Goal: Task Accomplishment & Management: Complete application form

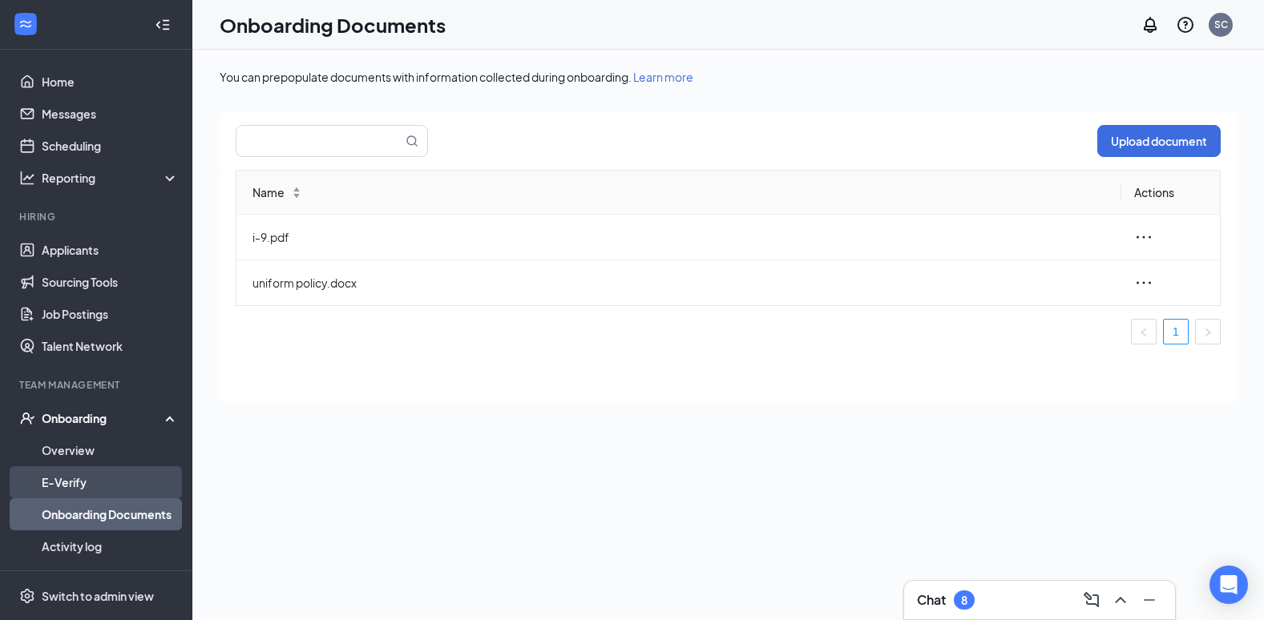
click at [106, 474] on link "E-Verify" at bounding box center [110, 482] width 137 height 32
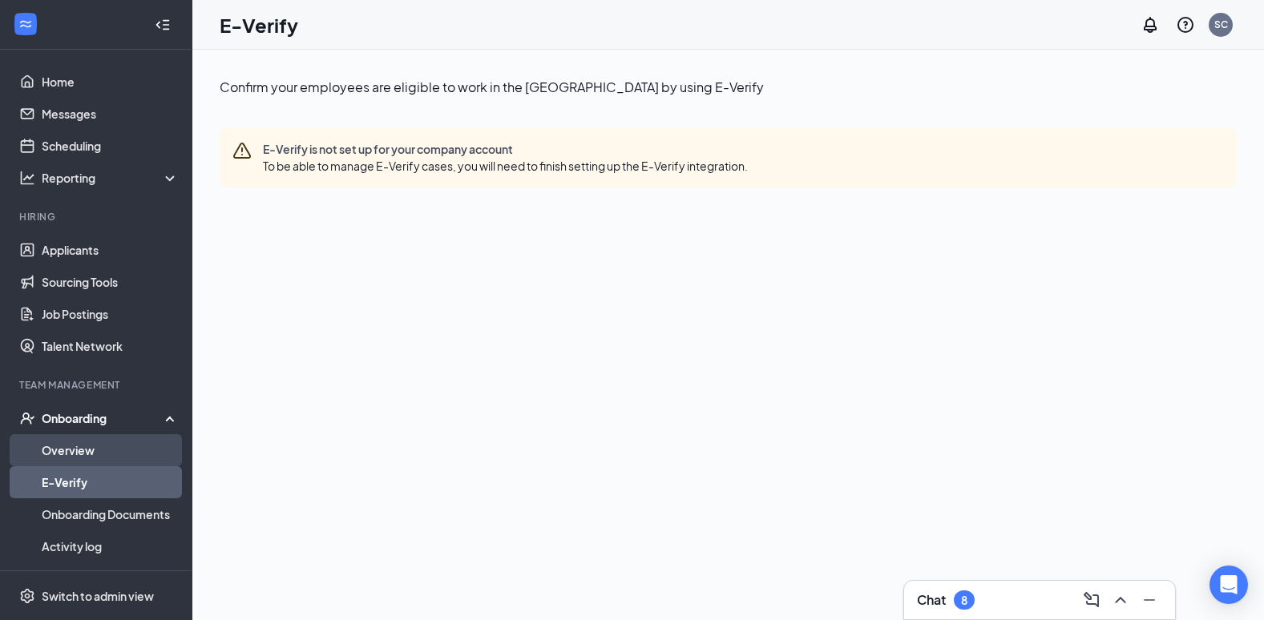
click at [95, 442] on link "Overview" at bounding box center [110, 450] width 137 height 32
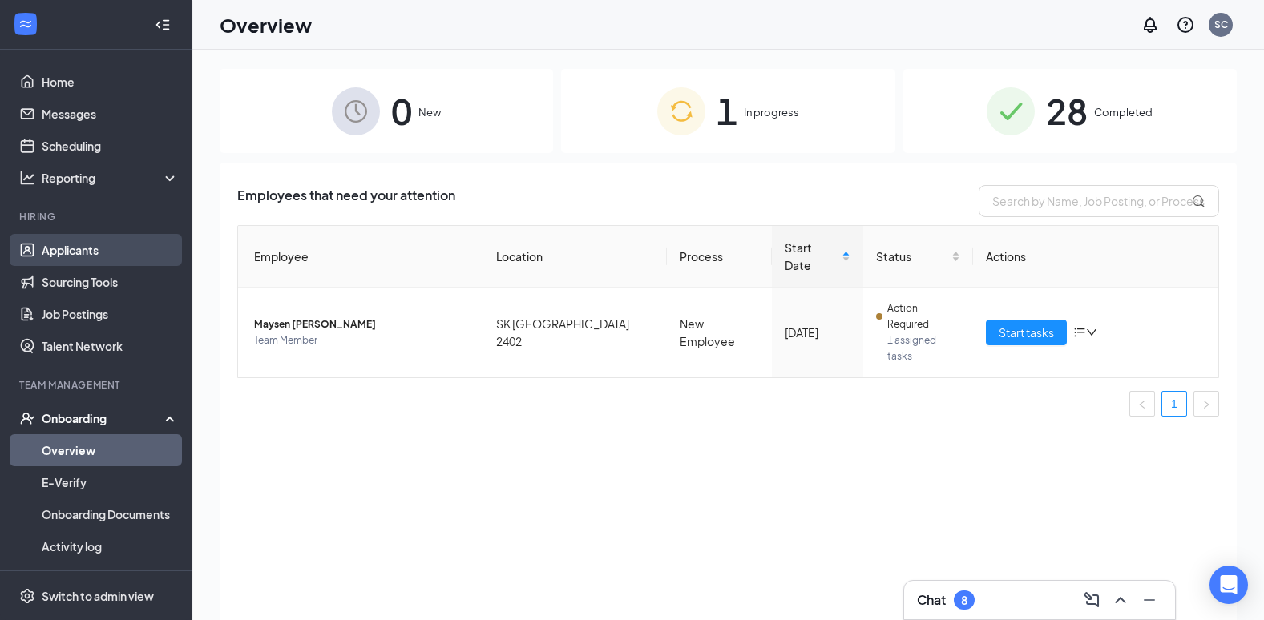
click at [99, 252] on link "Applicants" at bounding box center [110, 250] width 137 height 32
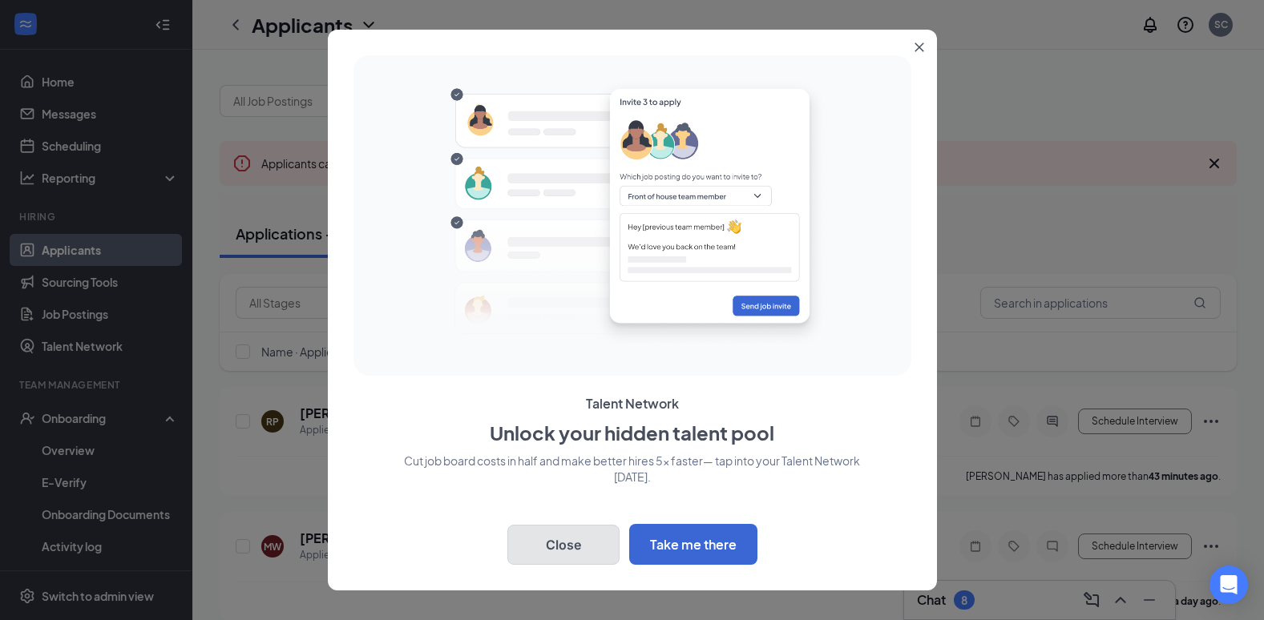
click at [570, 535] on button "Close" at bounding box center [563, 545] width 112 height 40
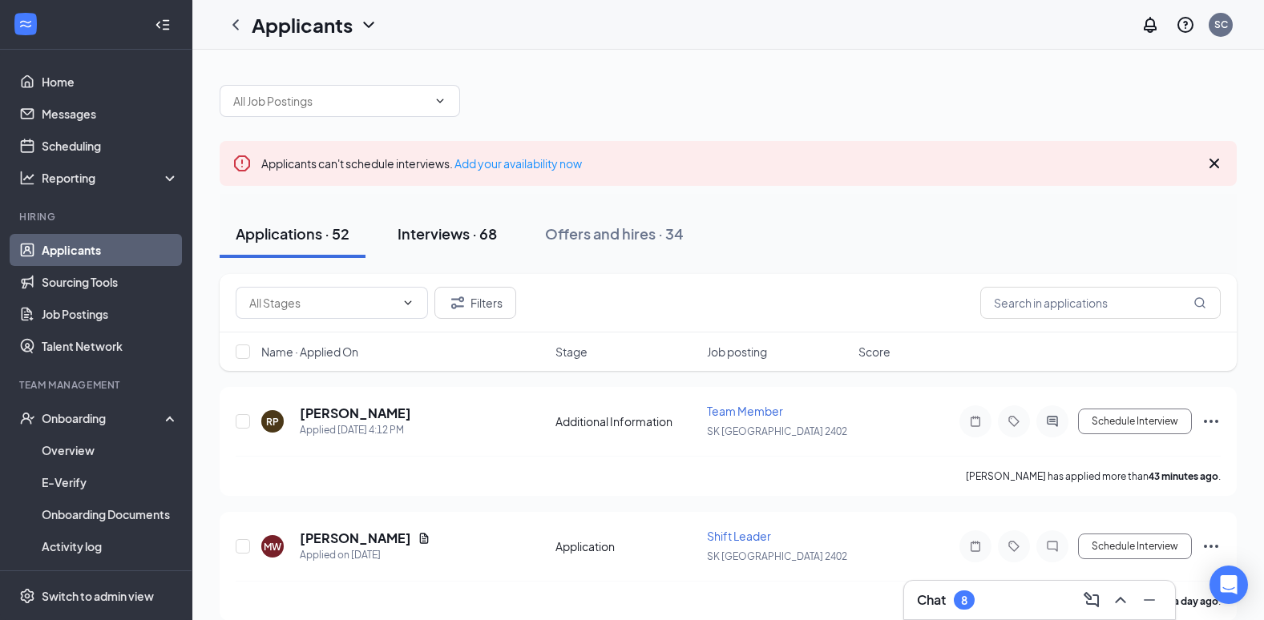
click at [455, 232] on div "Interviews · 68" at bounding box center [446, 234] width 99 height 20
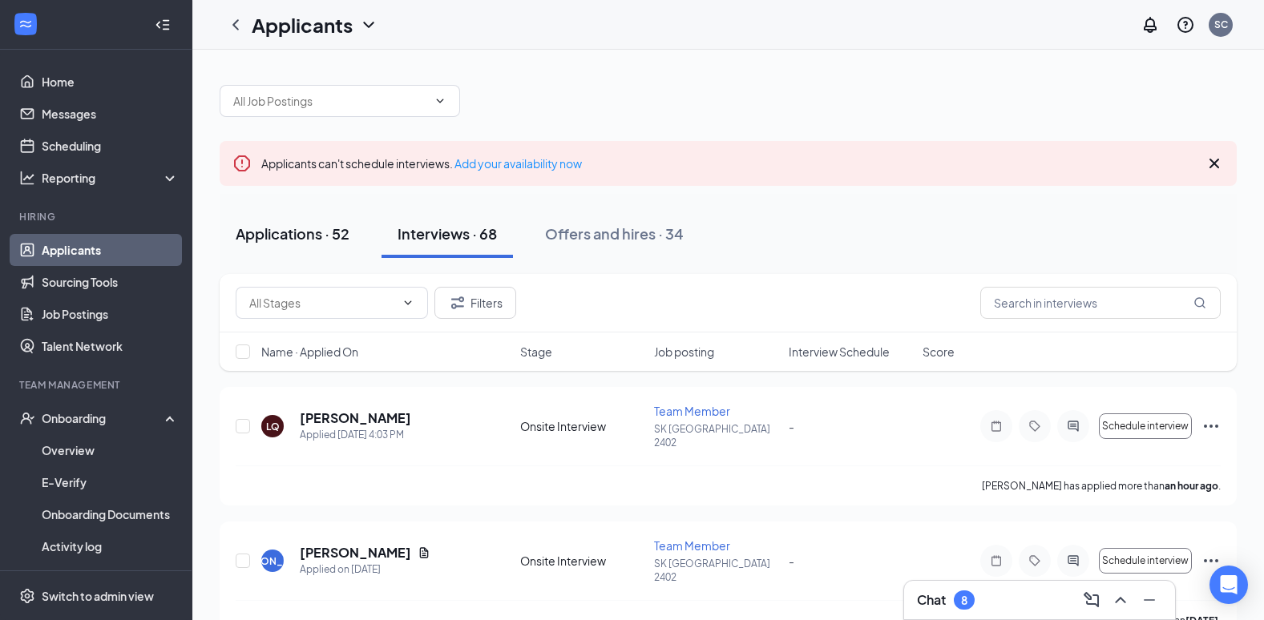
click at [302, 240] on div "Applications · 52" at bounding box center [293, 234] width 114 height 20
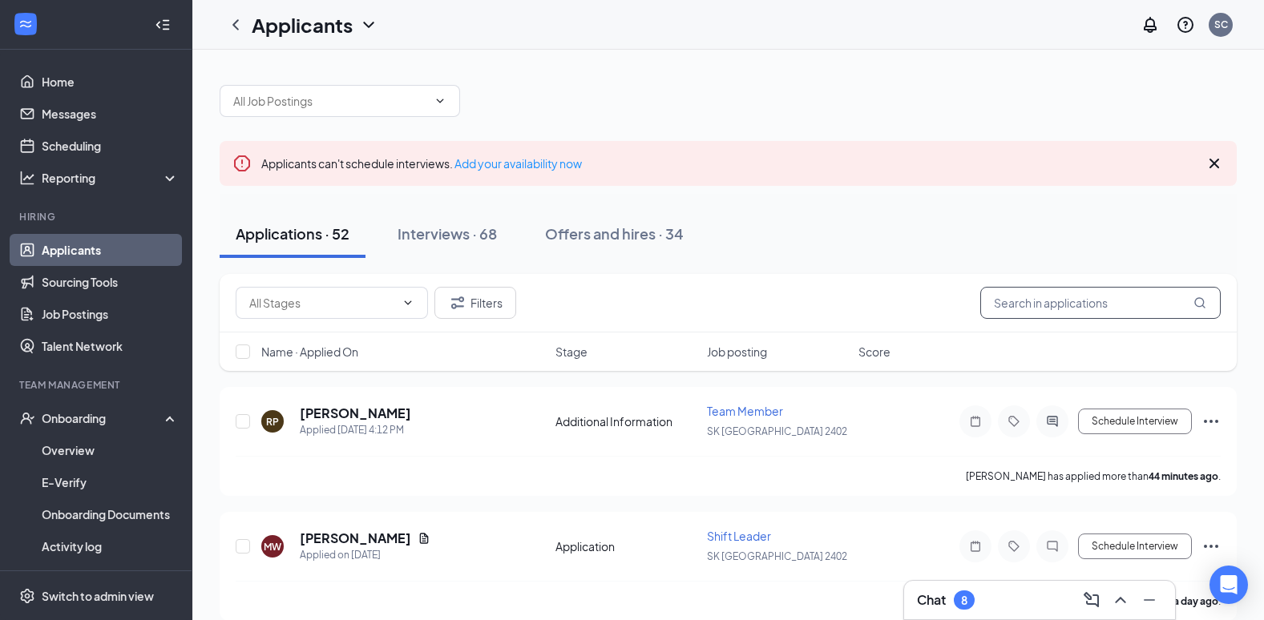
drag, startPoint x: 1101, startPoint y: 280, endPoint x: 1095, endPoint y: 297, distance: 18.0
click at [1095, 297] on div "Filters" at bounding box center [728, 303] width 1017 height 59
click at [1047, 319] on div "Filters" at bounding box center [728, 303] width 1017 height 59
click at [1068, 302] on input "text" at bounding box center [1100, 303] width 240 height 32
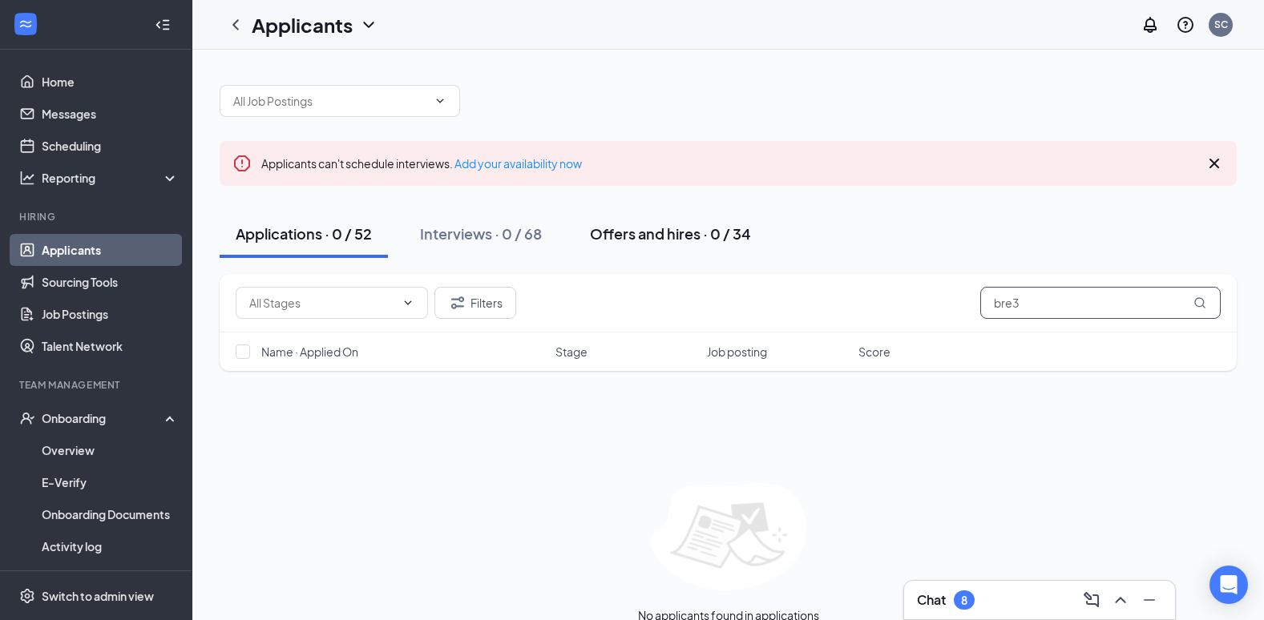
type input "bre3"
click at [643, 230] on div "Offers and hires · 0 / 34" at bounding box center [670, 234] width 161 height 20
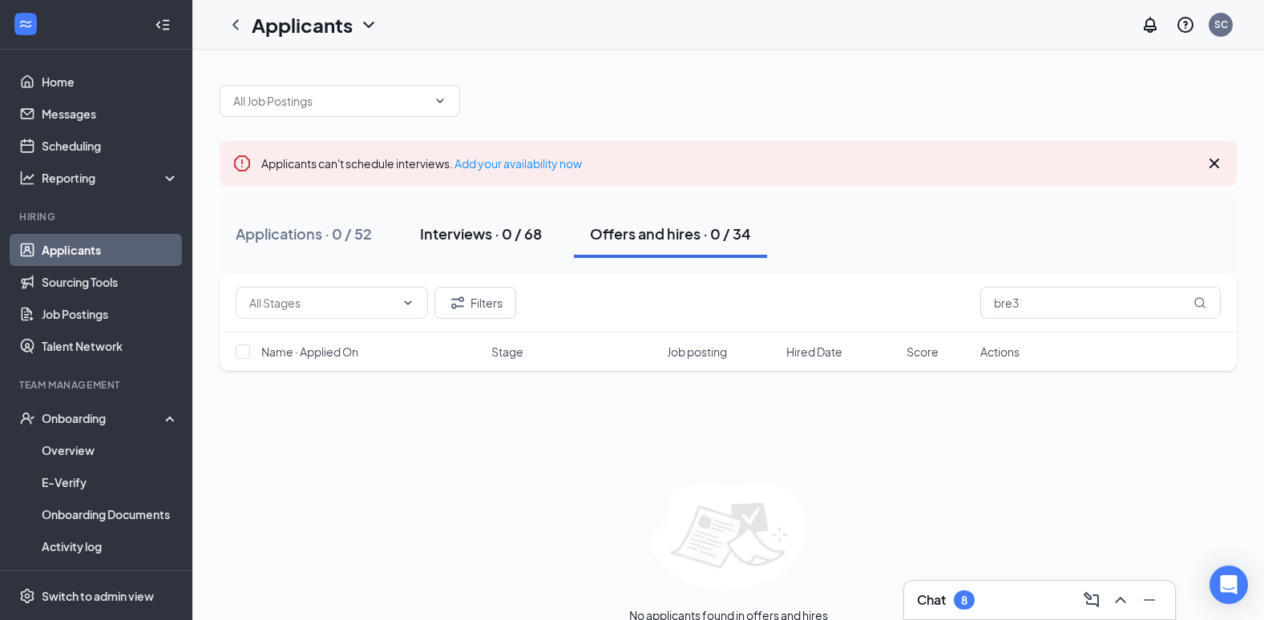
click at [463, 256] on button "Interviews · 0 / 68" at bounding box center [481, 234] width 154 height 48
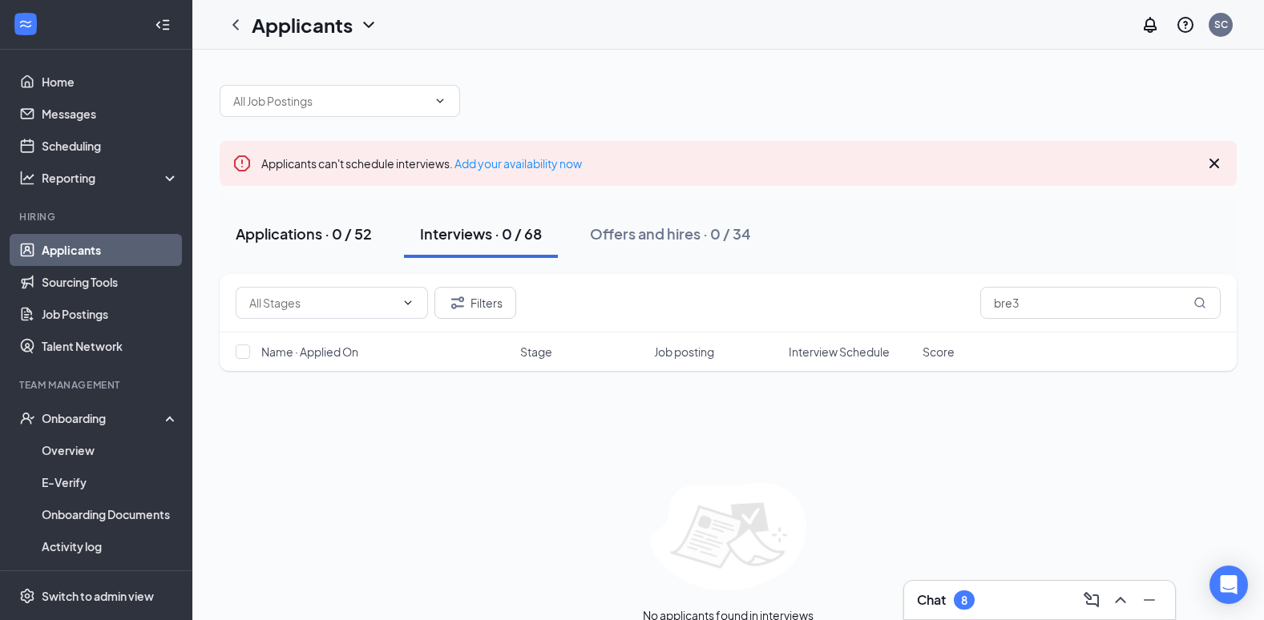
click at [309, 234] on div "Applications · 0 / 52" at bounding box center [304, 234] width 136 height 20
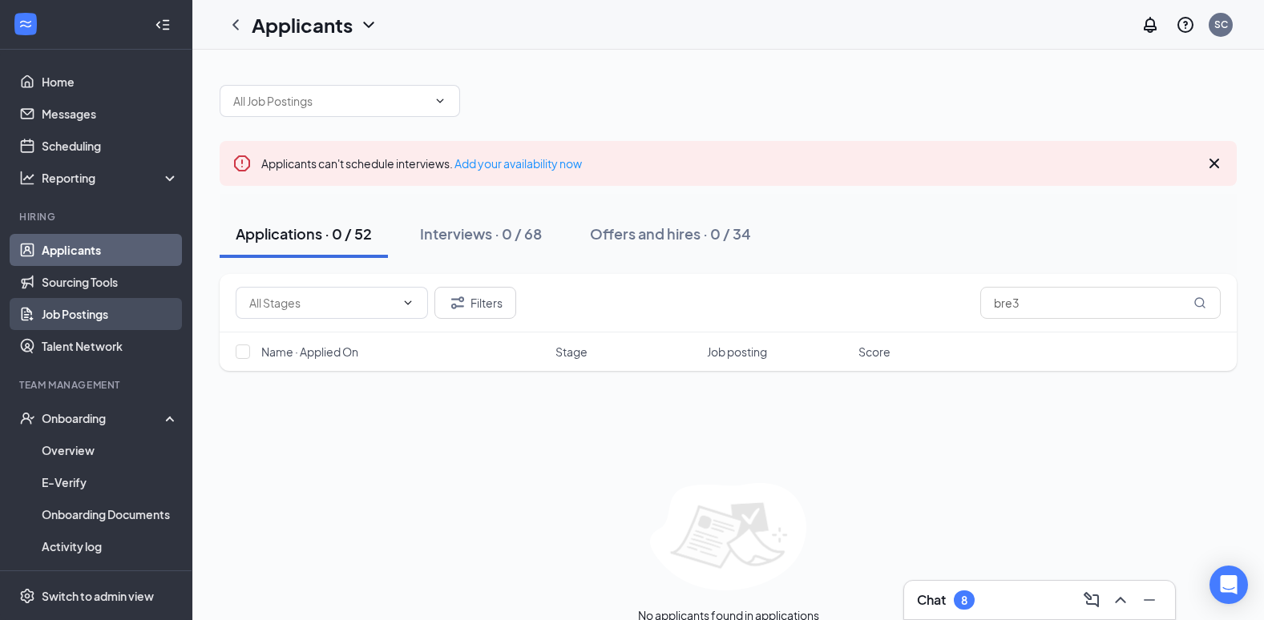
click at [133, 309] on link "Job Postings" at bounding box center [110, 314] width 137 height 32
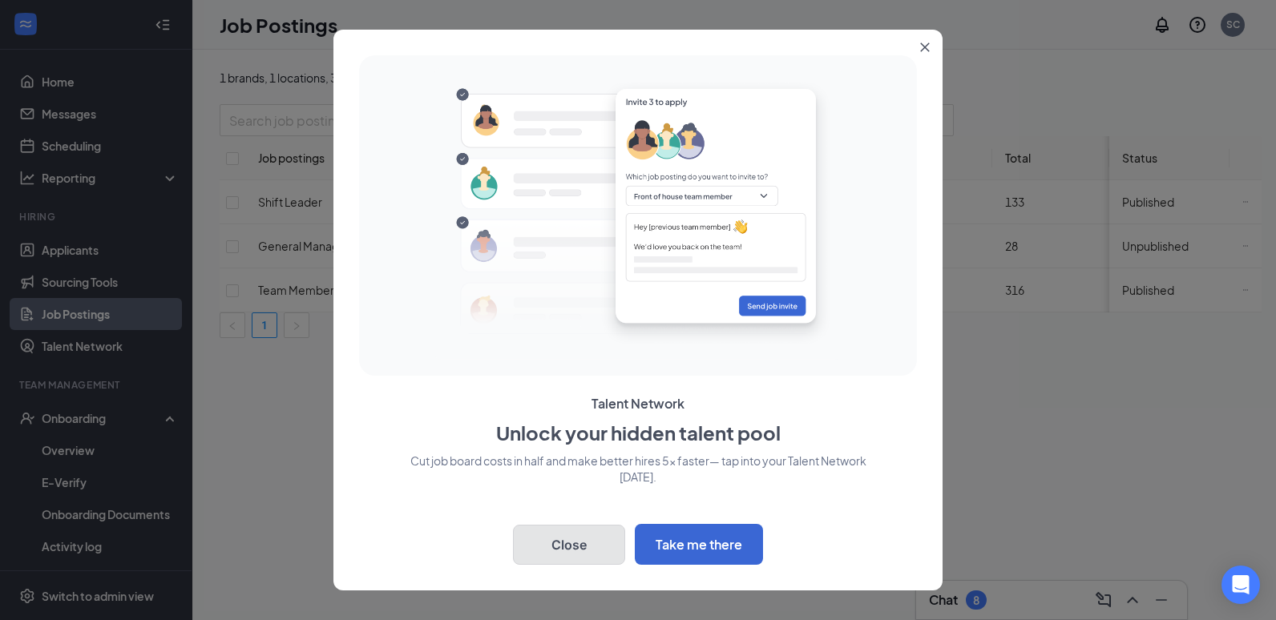
click at [551, 547] on button "Close" at bounding box center [569, 545] width 112 height 40
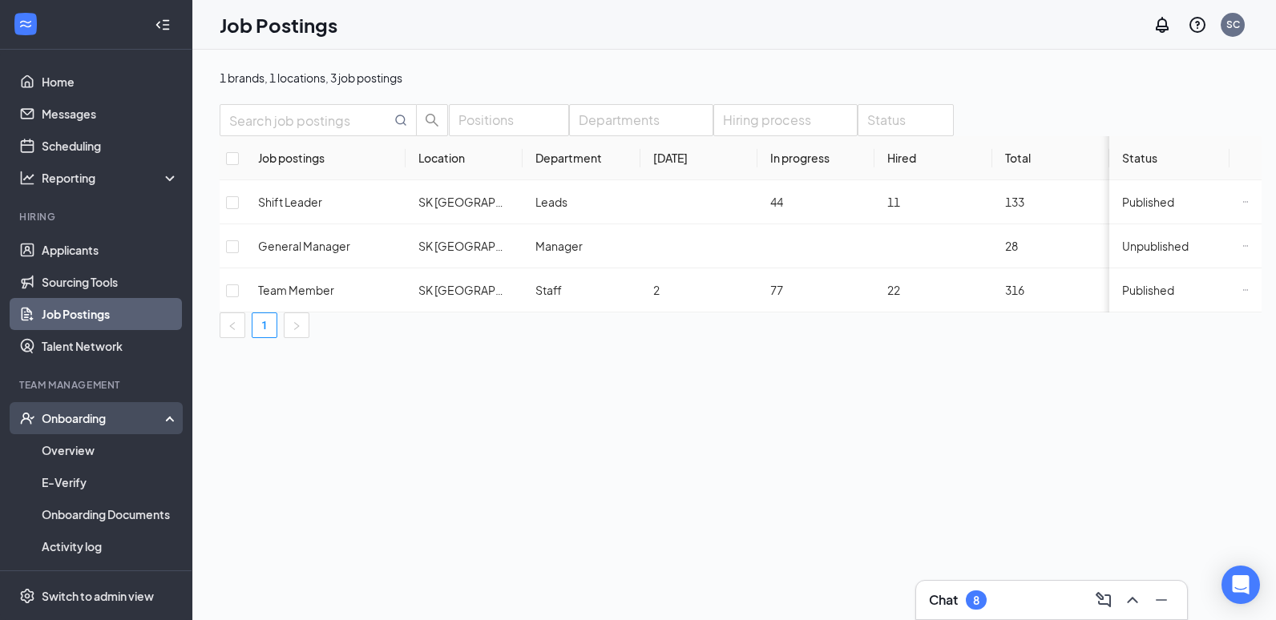
click at [96, 419] on div "Onboarding" at bounding box center [103, 418] width 123 height 16
click at [87, 410] on div "Onboarding" at bounding box center [103, 418] width 123 height 16
click at [73, 460] on link "Overview" at bounding box center [110, 450] width 137 height 32
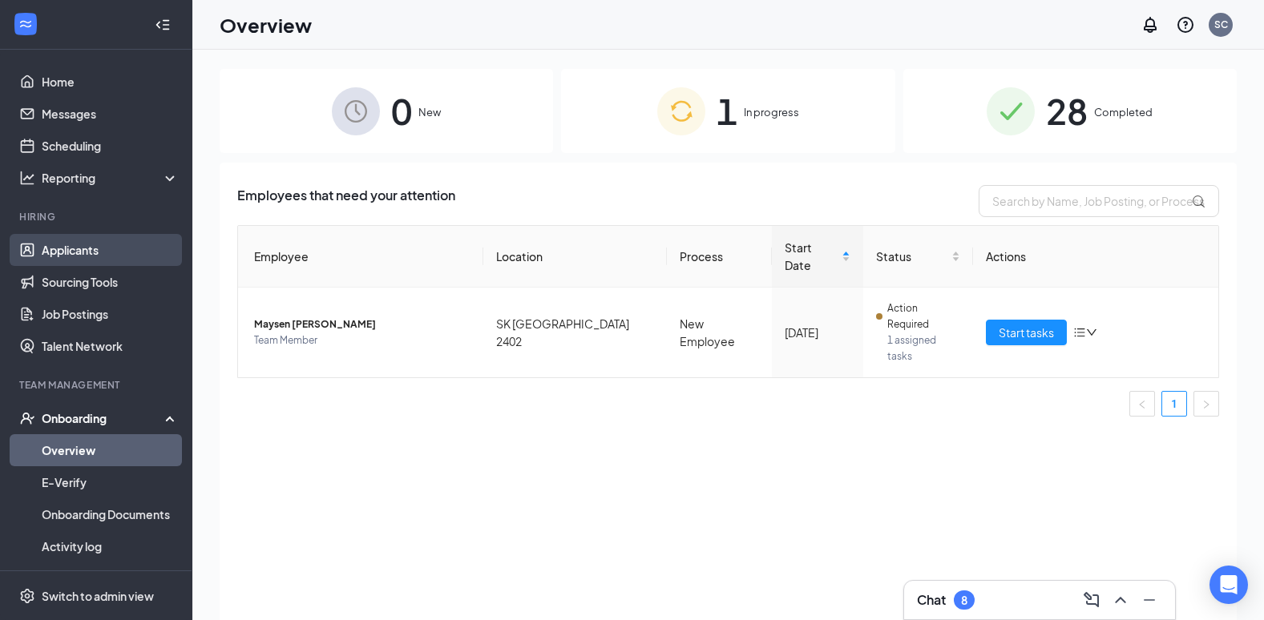
click at [96, 250] on link "Applicants" at bounding box center [110, 250] width 137 height 32
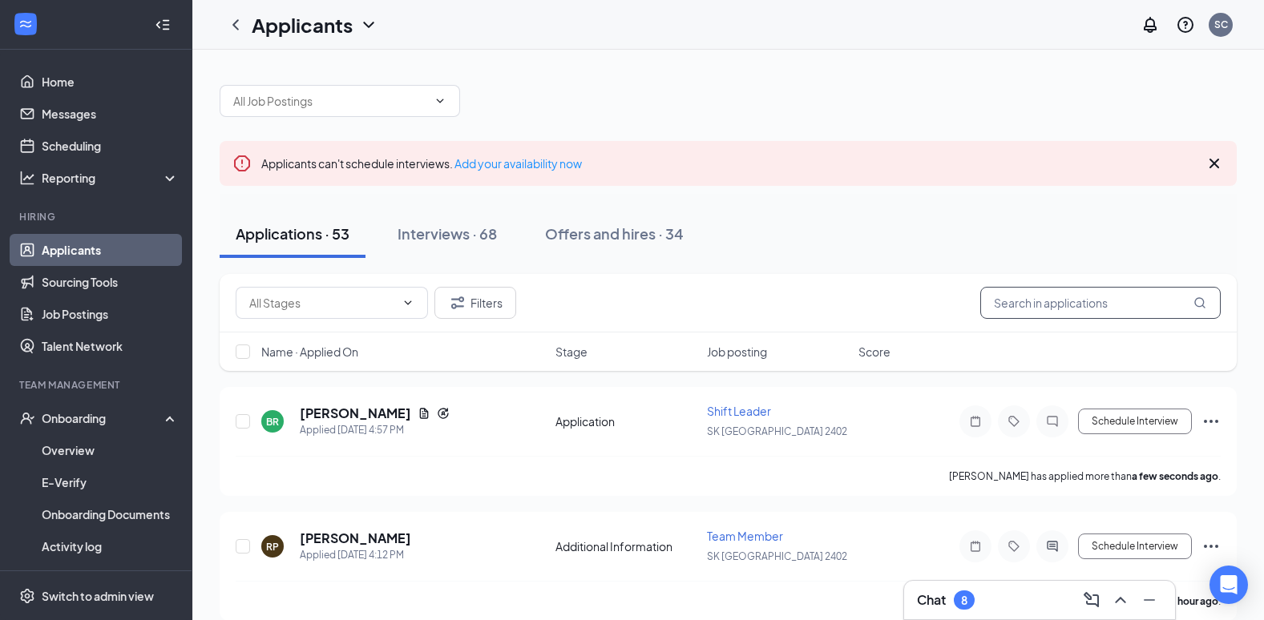
click at [1063, 304] on input "text" at bounding box center [1100, 303] width 240 height 32
type input "bre"
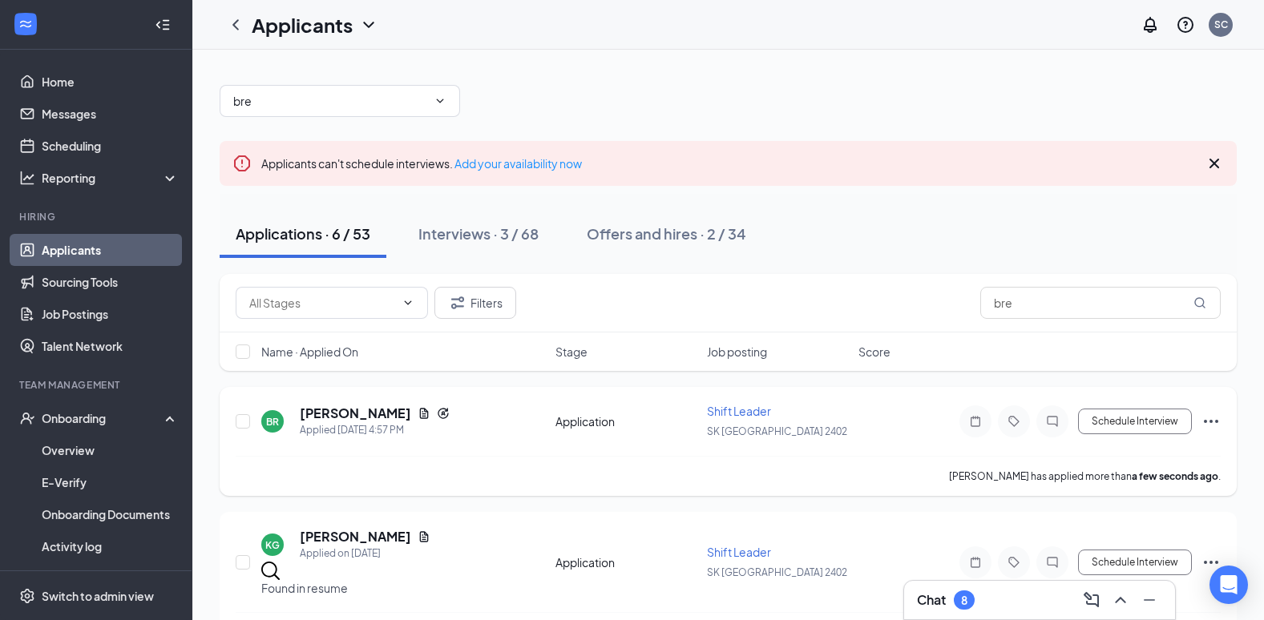
click at [574, 445] on div "BR [PERSON_NAME] Applied [DATE] 4:57 PM Application Shift Leader SK [GEOGRAPHIC…" at bounding box center [728, 429] width 985 height 53
click at [1212, 420] on icon "Ellipses" at bounding box center [1210, 421] width 19 height 19
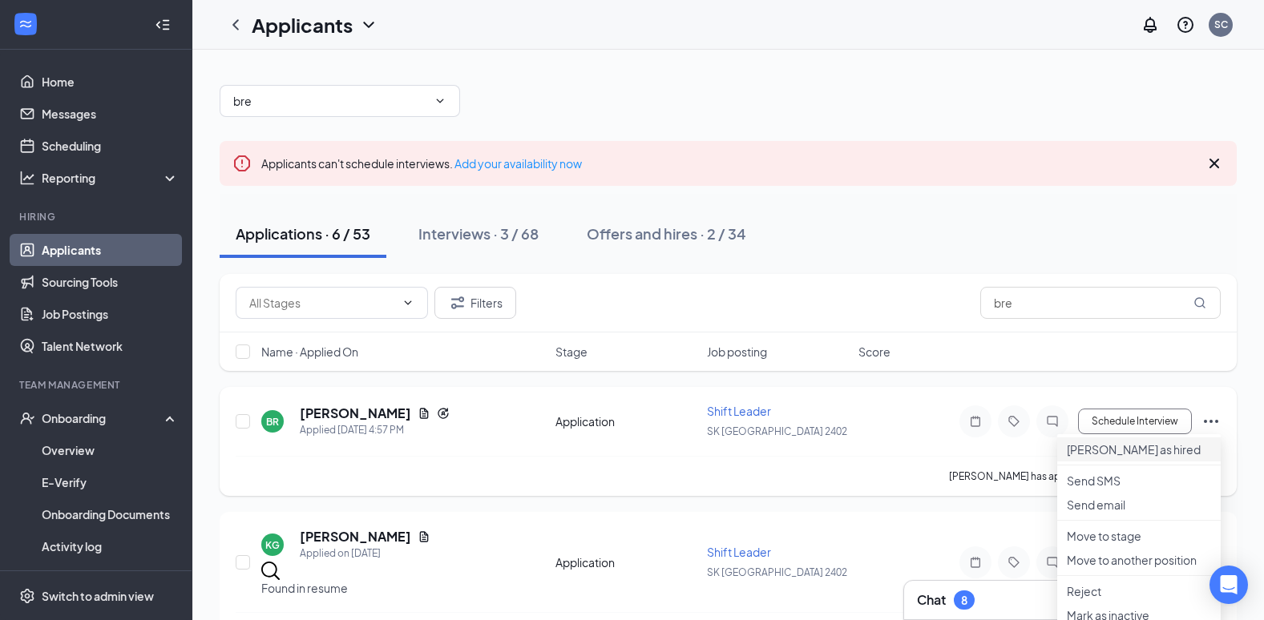
click at [1140, 454] on p "[PERSON_NAME] as hired" at bounding box center [1139, 450] width 144 height 16
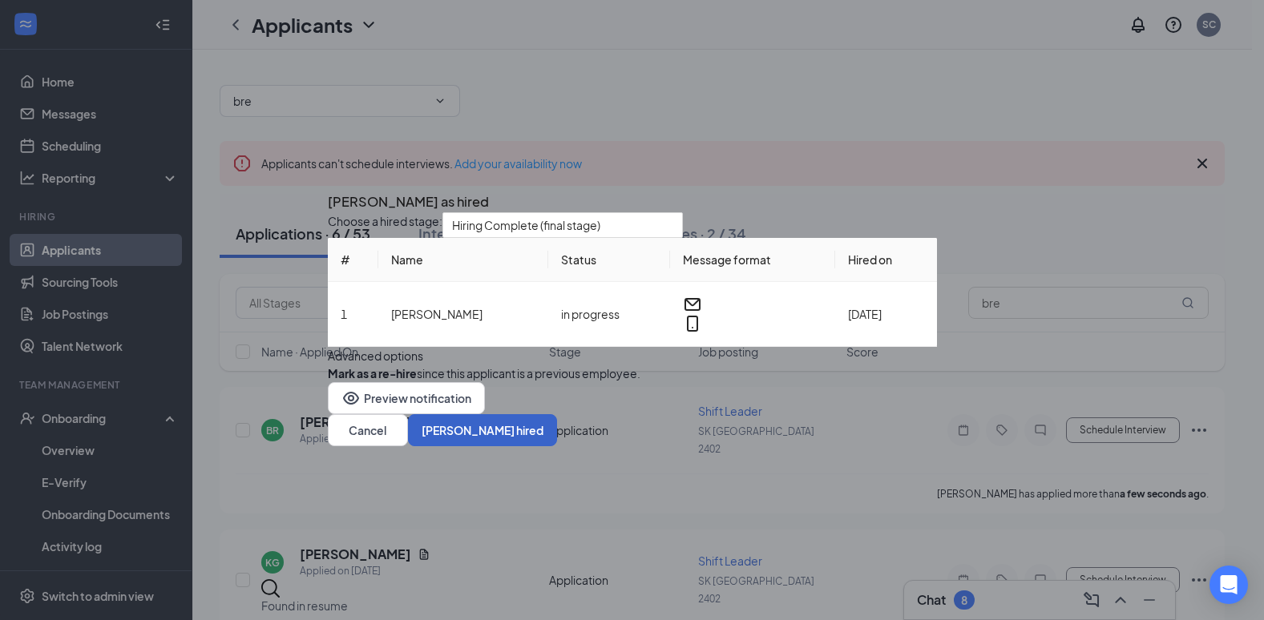
click at [557, 446] on button "[PERSON_NAME] hired" at bounding box center [482, 430] width 149 height 32
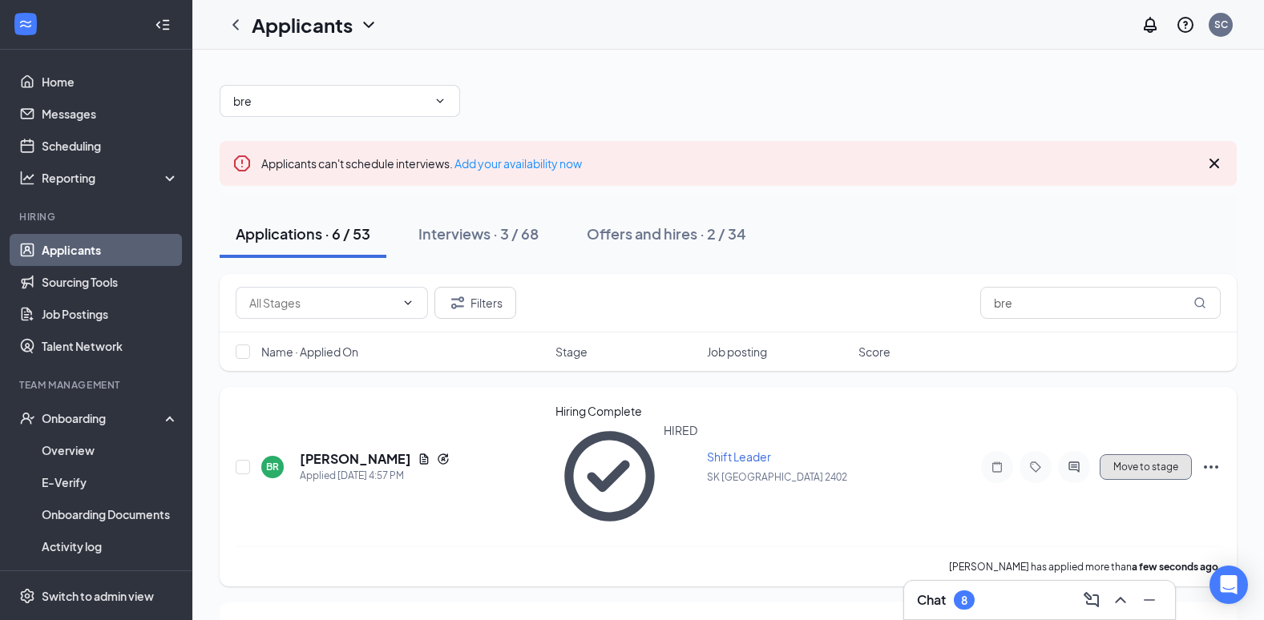
click at [1145, 454] on button "Move to stage" at bounding box center [1146, 467] width 92 height 26
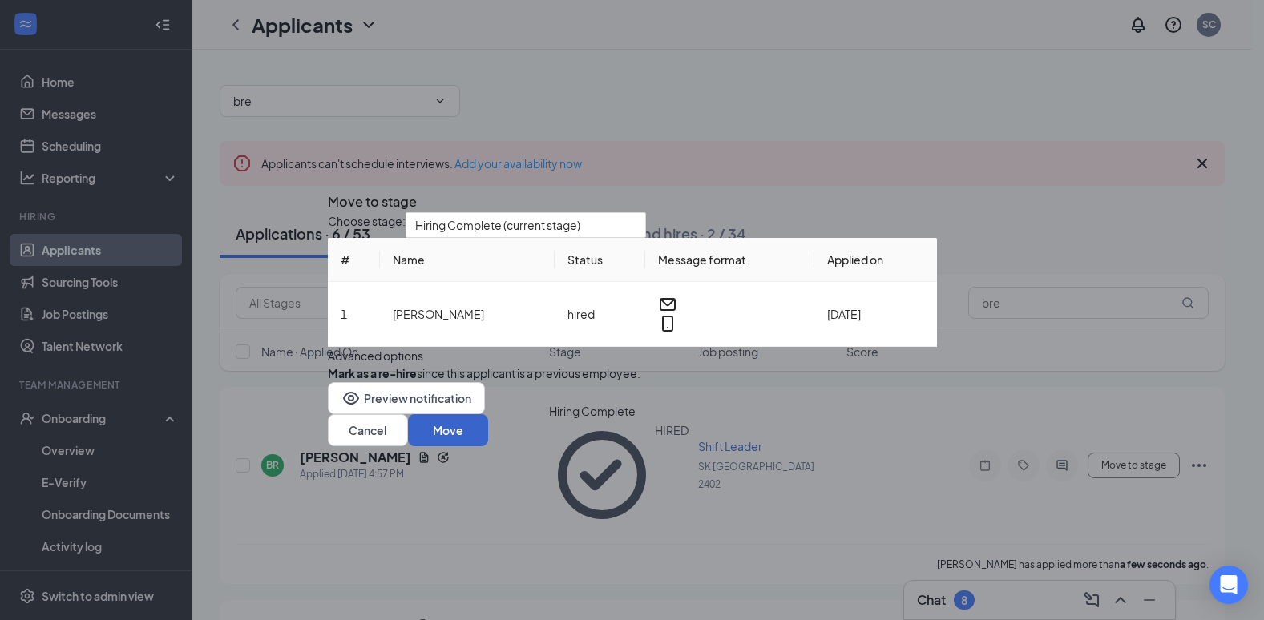
click at [488, 446] on button "Move" at bounding box center [448, 430] width 80 height 32
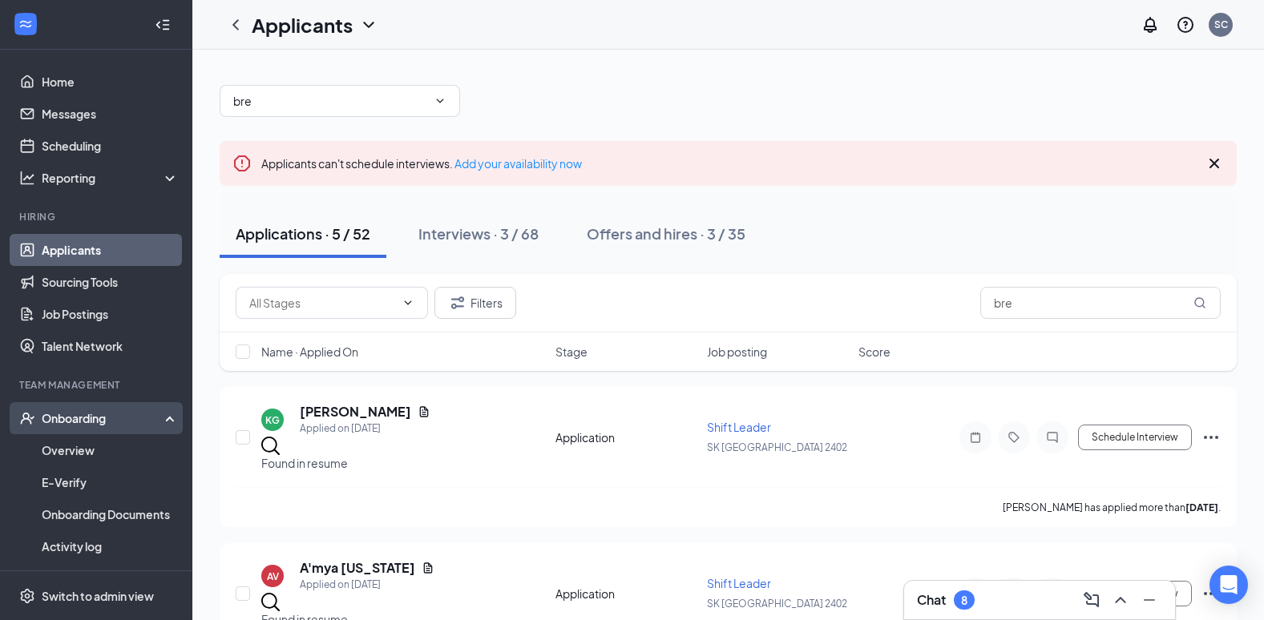
click at [69, 417] on div "Onboarding" at bounding box center [103, 418] width 123 height 16
click at [83, 457] on link "Overview" at bounding box center [110, 450] width 137 height 32
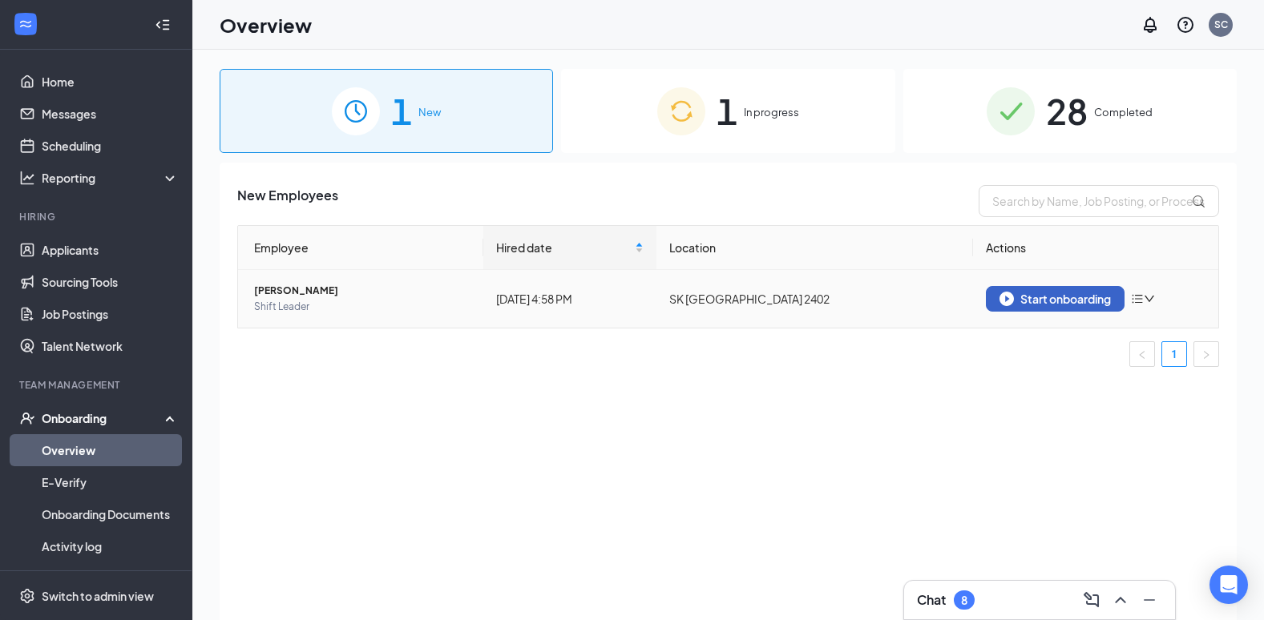
click at [1079, 289] on button "Start onboarding" at bounding box center [1055, 299] width 139 height 26
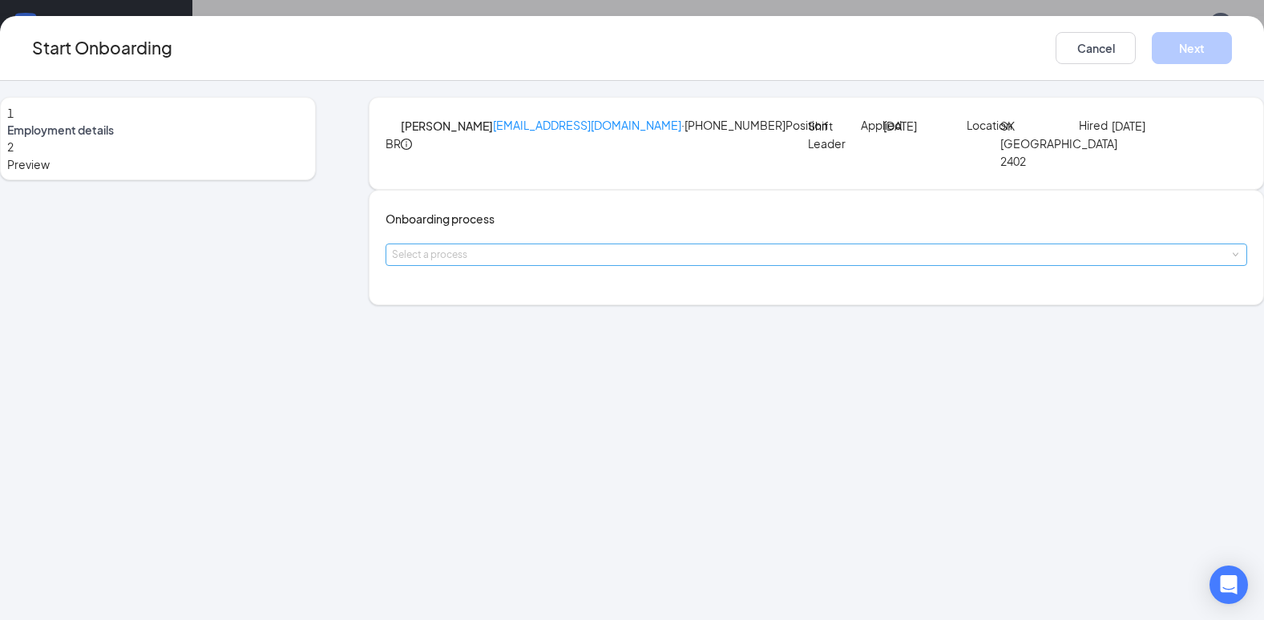
click at [615, 263] on div "Select a process" at bounding box center [812, 255] width 841 height 16
click at [603, 369] on li "New Employee" at bounding box center [537, 359] width 263 height 29
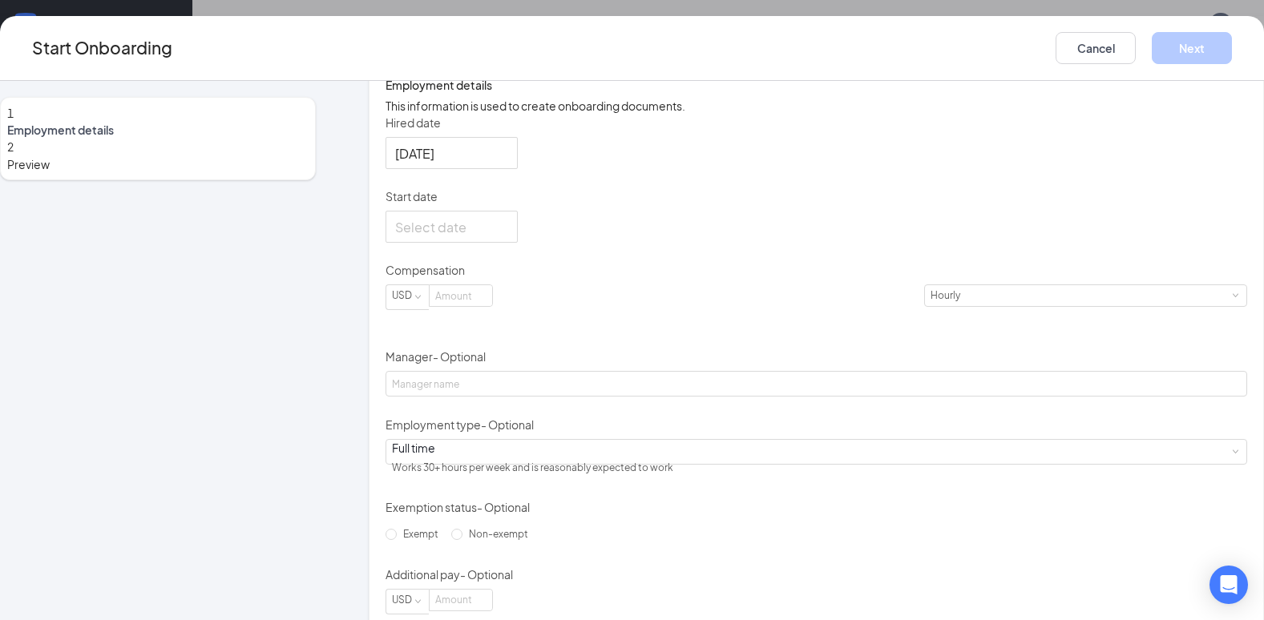
scroll to position [259, 0]
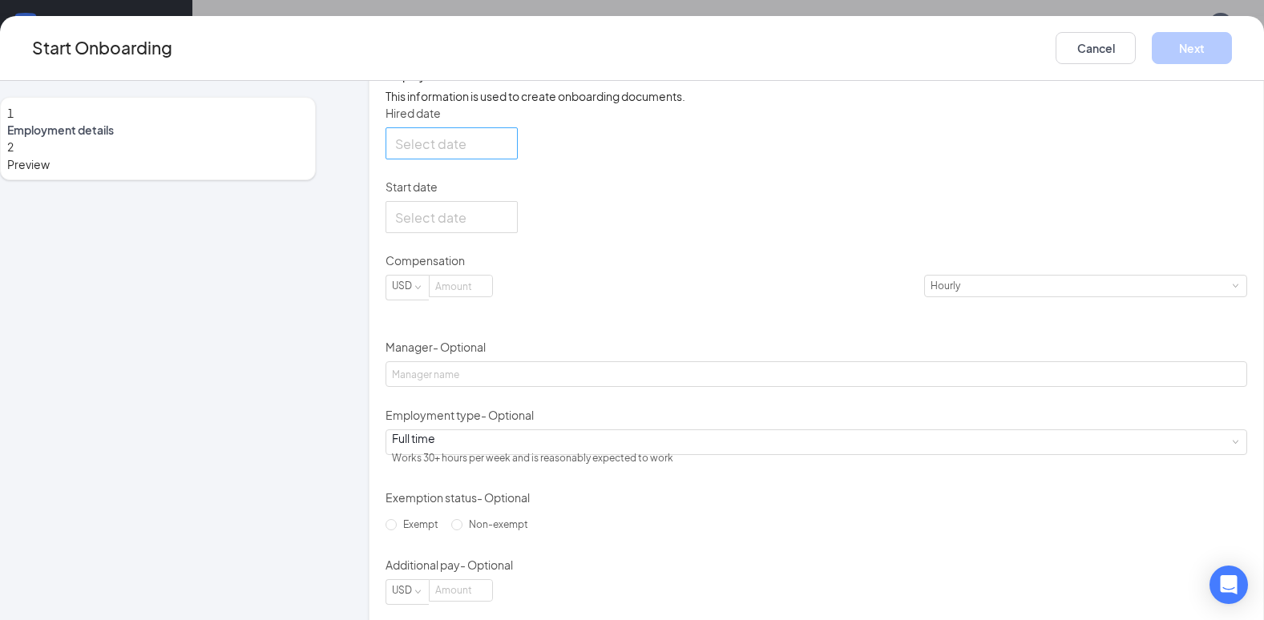
click at [508, 154] on div at bounding box center [451, 144] width 113 height 20
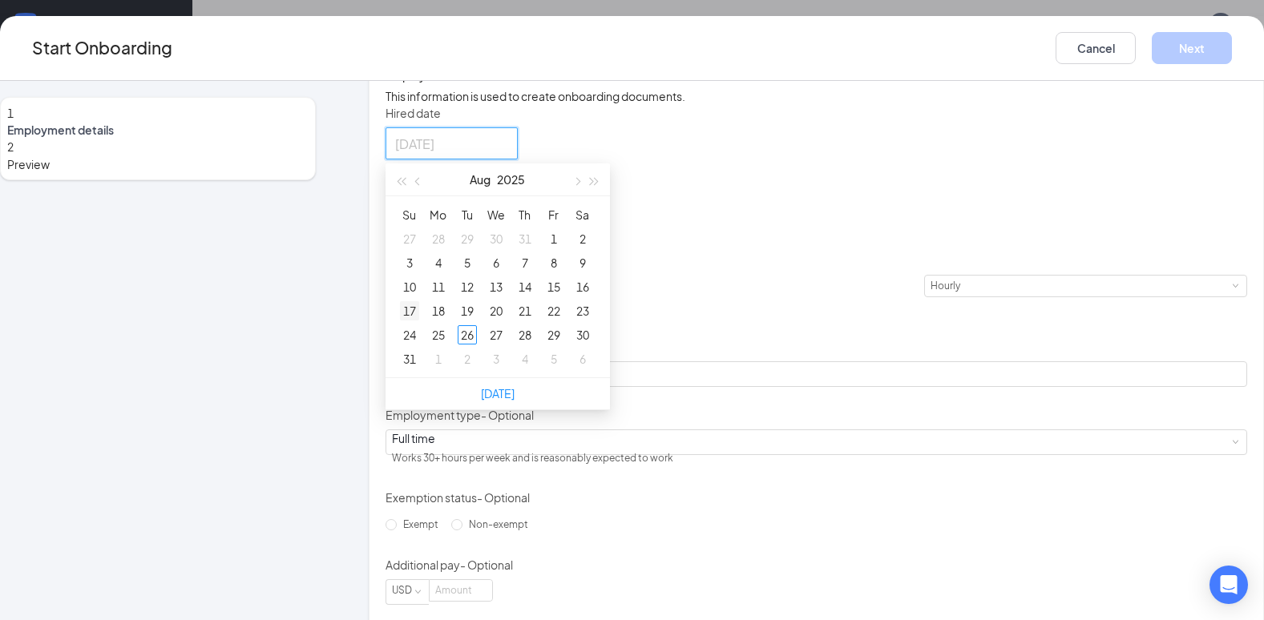
type input "[DATE]"
click at [418, 321] on div "17" at bounding box center [409, 310] width 19 height 19
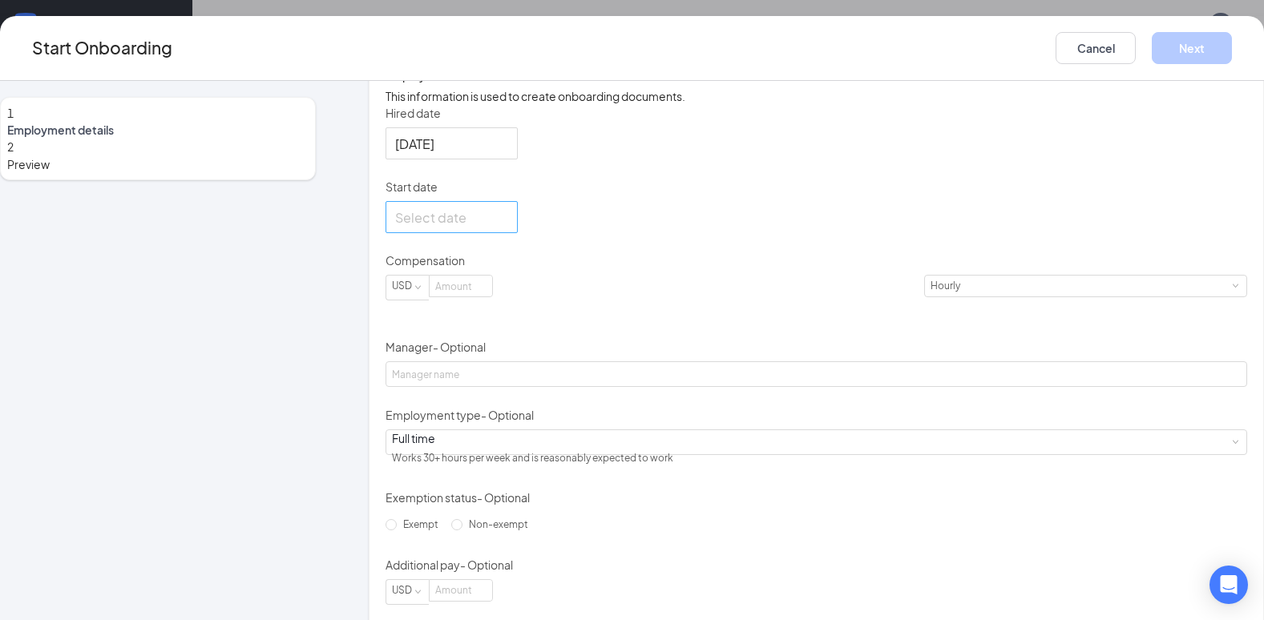
click at [508, 228] on div at bounding box center [451, 218] width 113 height 20
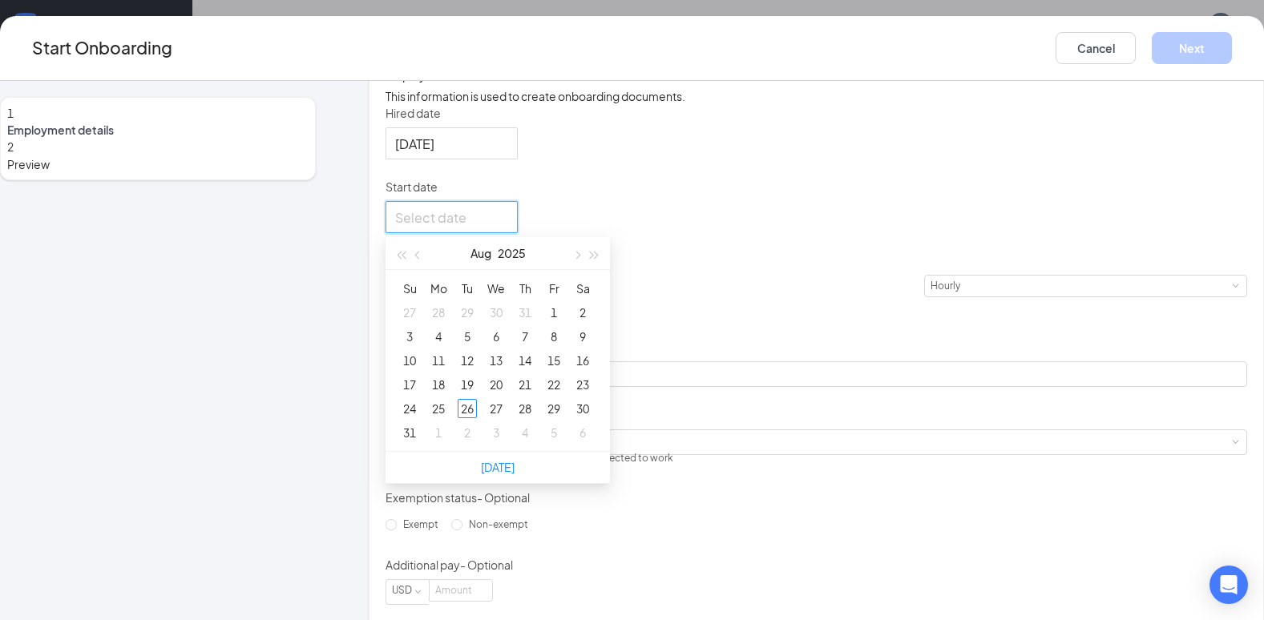
type input "[DATE]"
click at [419, 394] on div "17" at bounding box center [409, 384] width 19 height 19
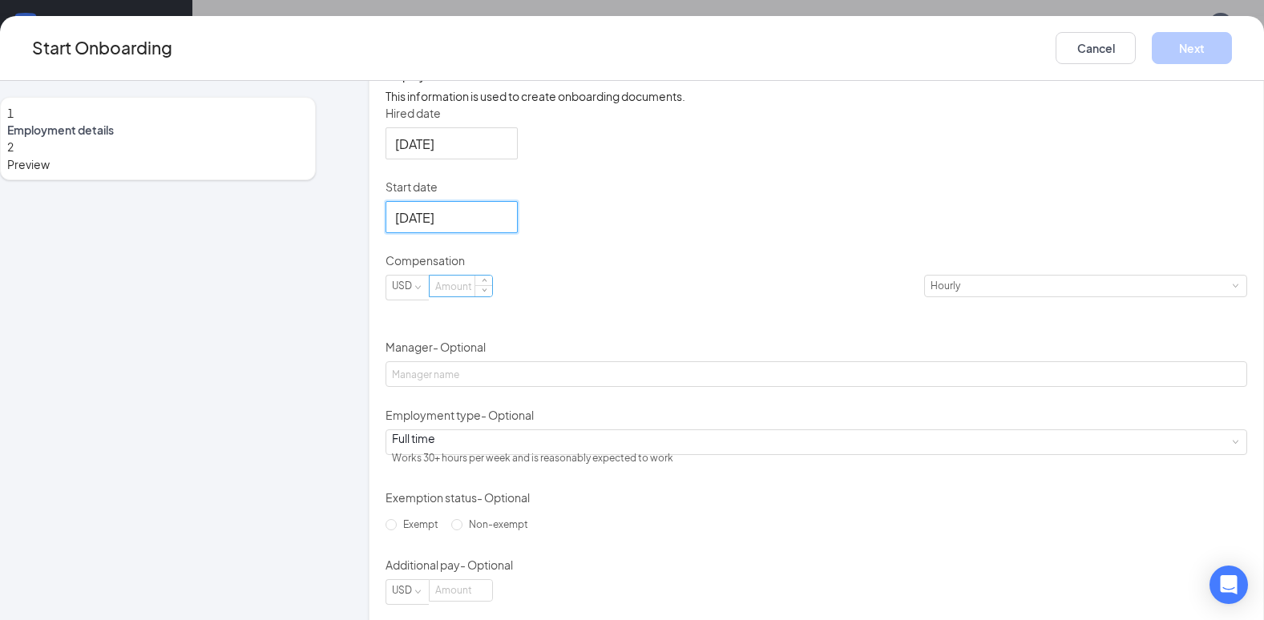
click at [492, 297] on input at bounding box center [461, 286] width 63 height 21
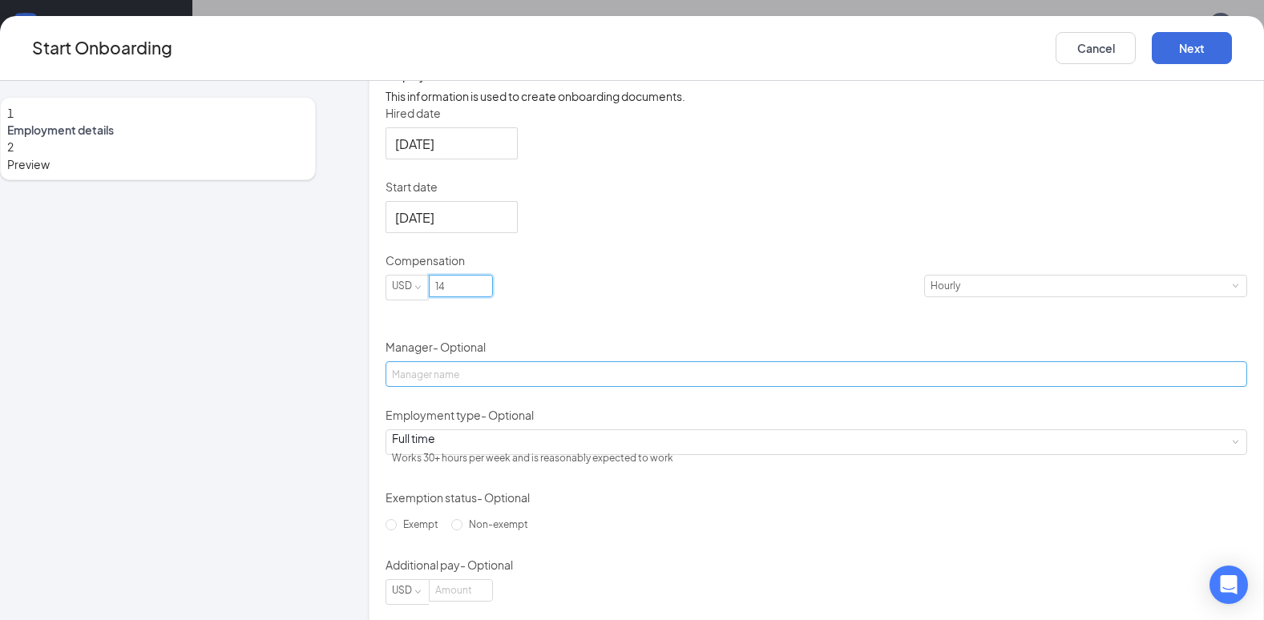
type input "14"
click at [535, 387] on input "Manager - Optional" at bounding box center [816, 374] width 862 height 26
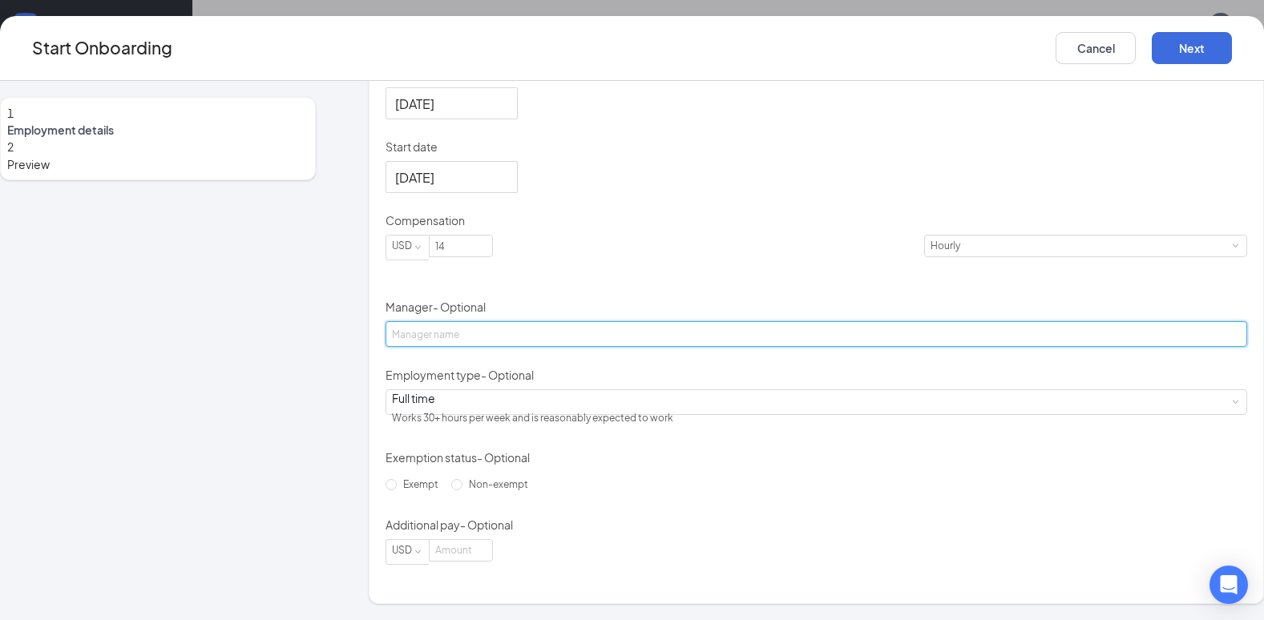
scroll to position [395, 0]
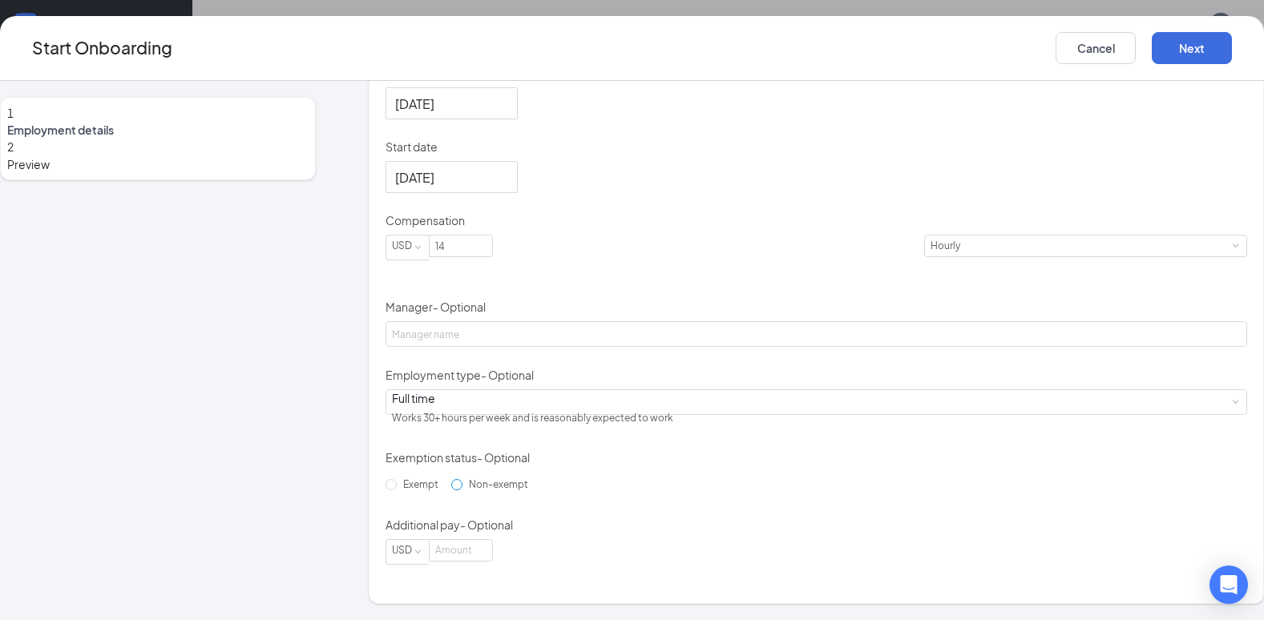
click at [451, 490] on input "Non-exempt" at bounding box center [456, 484] width 11 height 11
radio input "true"
click at [1160, 45] on button "Next" at bounding box center [1192, 48] width 80 height 32
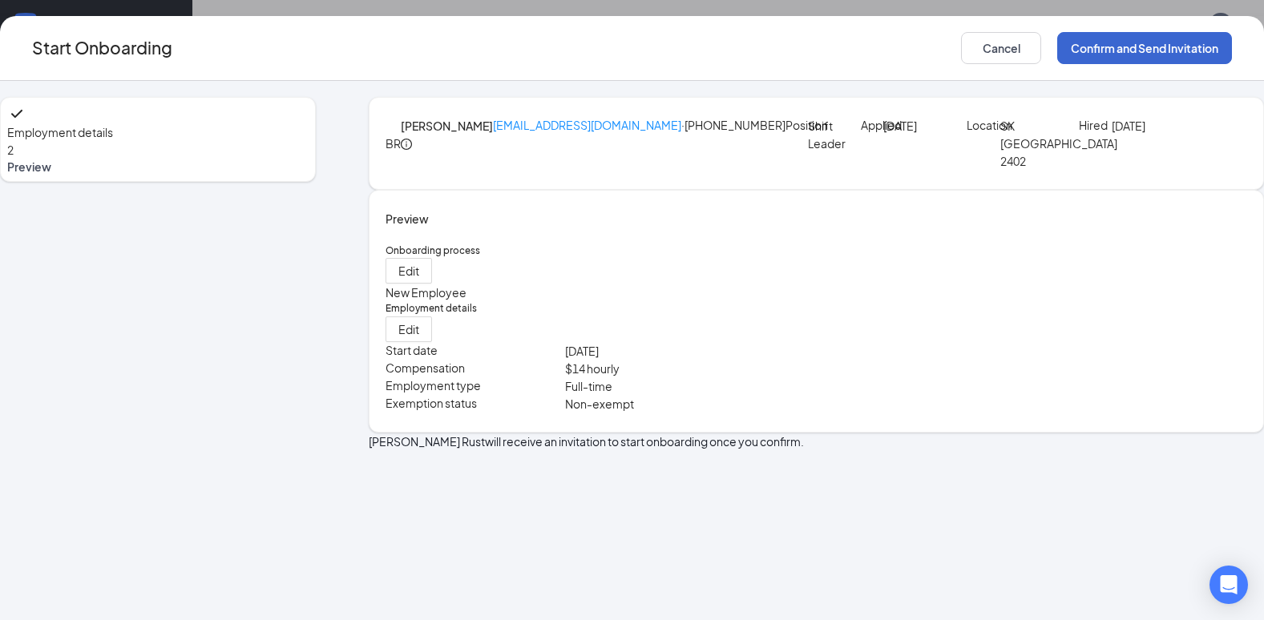
scroll to position [0, 0]
click at [1144, 42] on button "Confirm and Send Invitation" at bounding box center [1144, 48] width 175 height 32
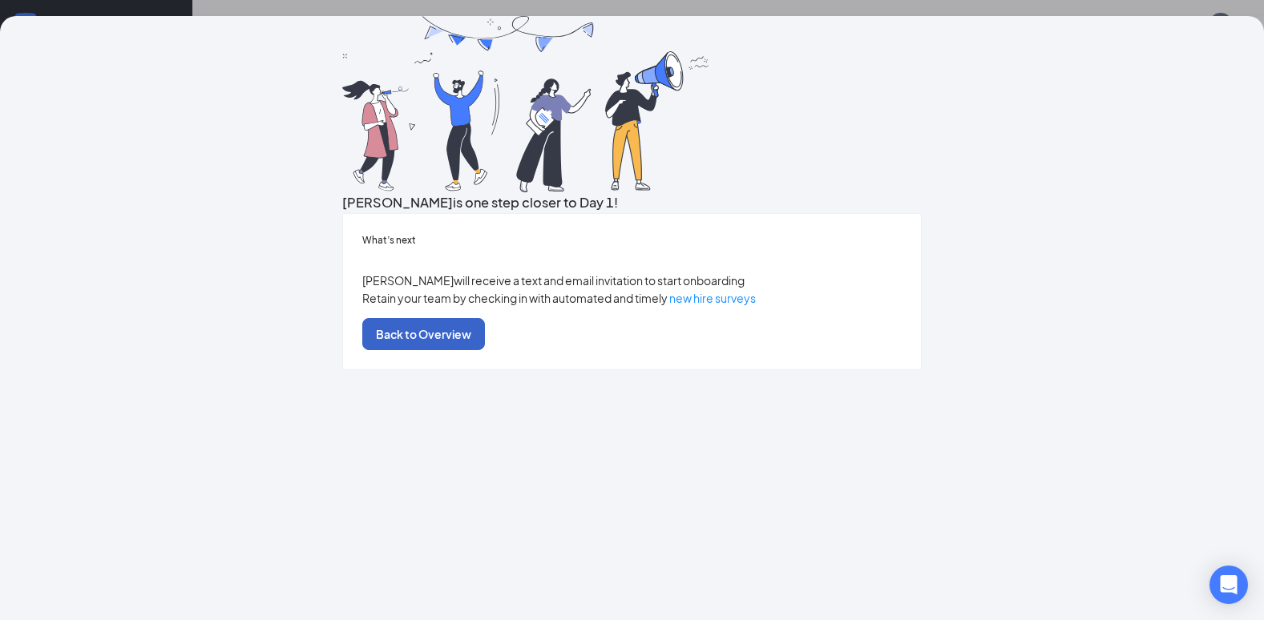
click at [485, 350] on button "Back to Overview" at bounding box center [423, 334] width 123 height 32
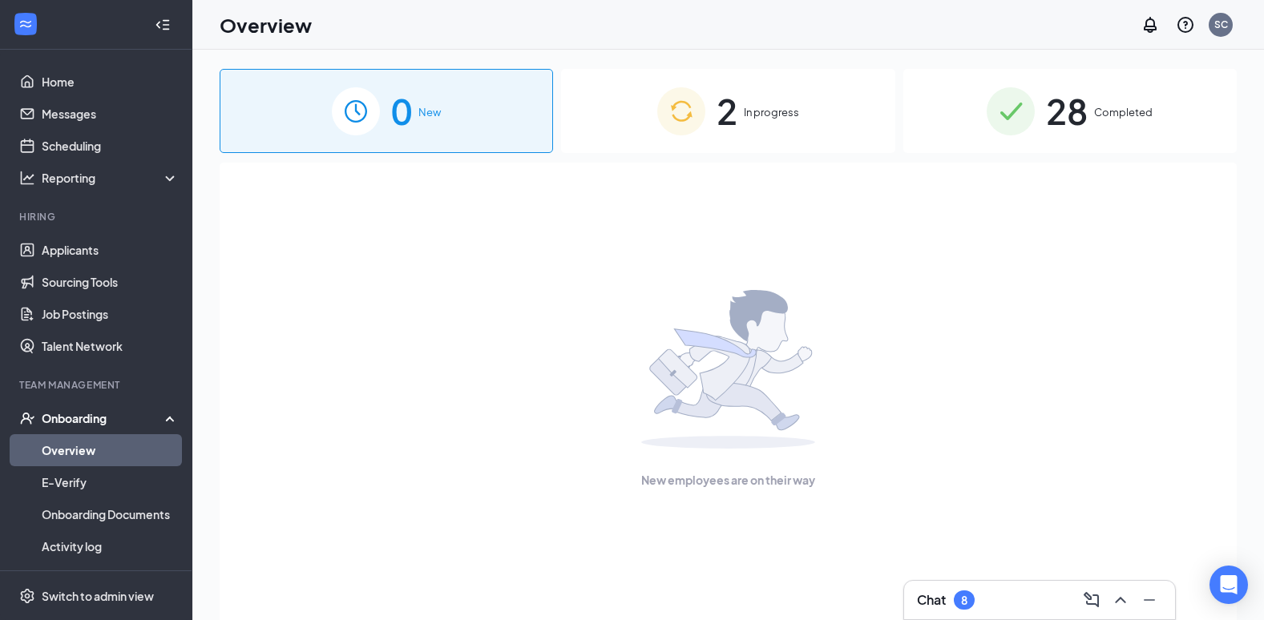
drag, startPoint x: 784, startPoint y: 79, endPoint x: 773, endPoint y: 88, distance: 14.2
click at [780, 82] on div "2 In progress" at bounding box center [727, 111] width 333 height 84
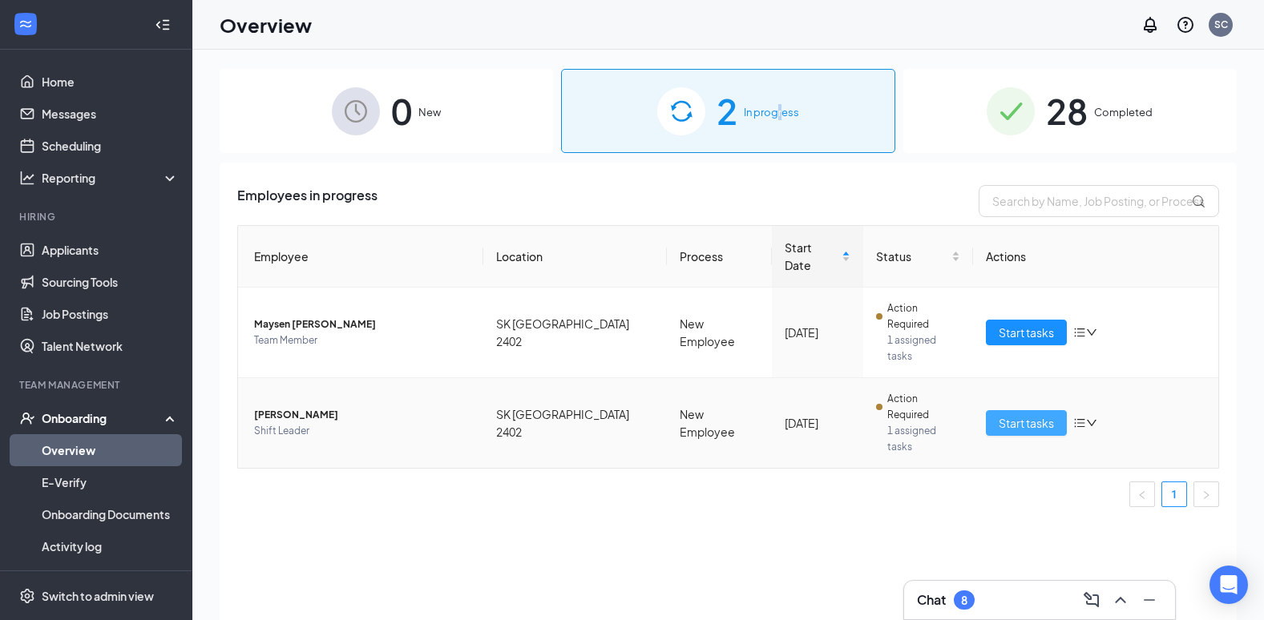
click at [1017, 414] on span "Start tasks" at bounding box center [1026, 423] width 55 height 18
